Goal: Understand process/instructions: Learn how to perform a task or action

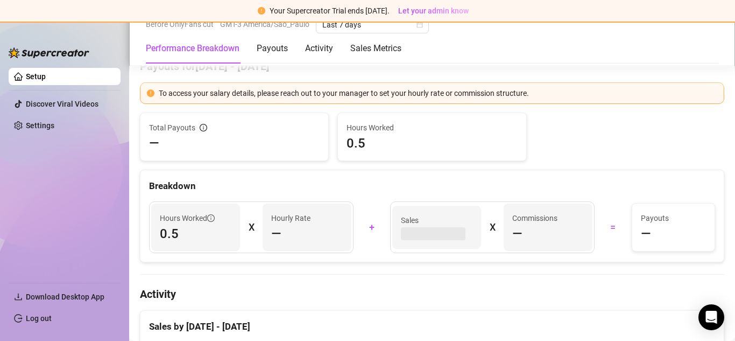
scroll to position [377, 0]
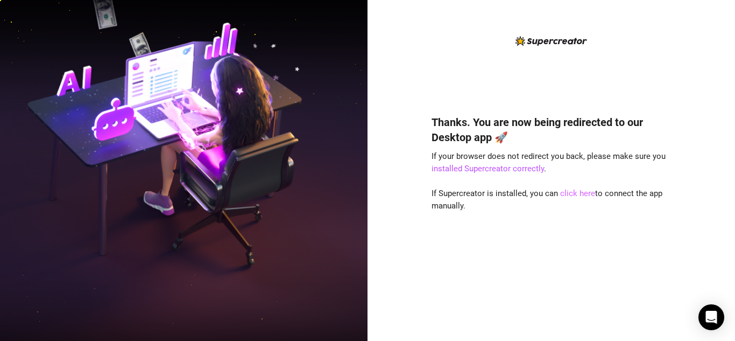
click at [573, 194] on link "click here" at bounding box center [577, 193] width 35 height 10
click at [566, 188] on link "click here" at bounding box center [577, 193] width 35 height 10
drag, startPoint x: 517, startPoint y: 160, endPoint x: 517, endPoint y: 166, distance: 5.9
click at [517, 166] on link "installed Supercreator correctly" at bounding box center [487, 169] width 112 height 10
click at [468, 137] on h4 "Thanks. You are now being redirected to our Desktop app 🚀" at bounding box center [551, 130] width 240 height 30
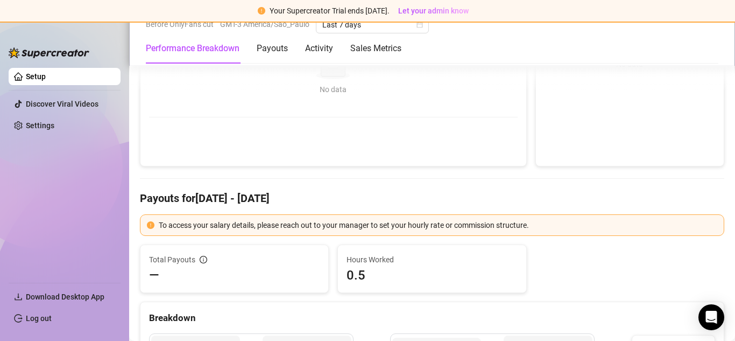
scroll to position [430, 0]
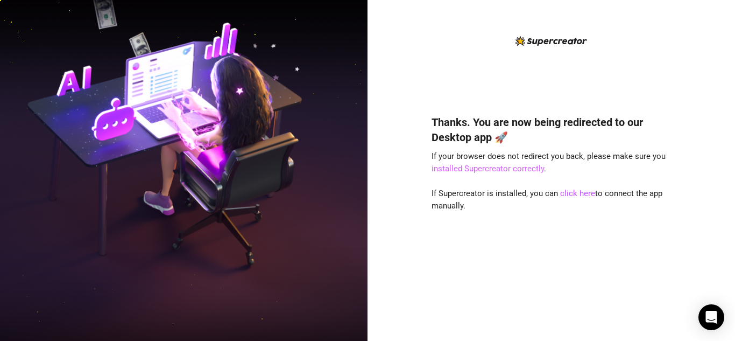
click at [493, 166] on link "installed Supercreator correctly" at bounding box center [487, 169] width 112 height 10
